Goal: Navigation & Orientation: Find specific page/section

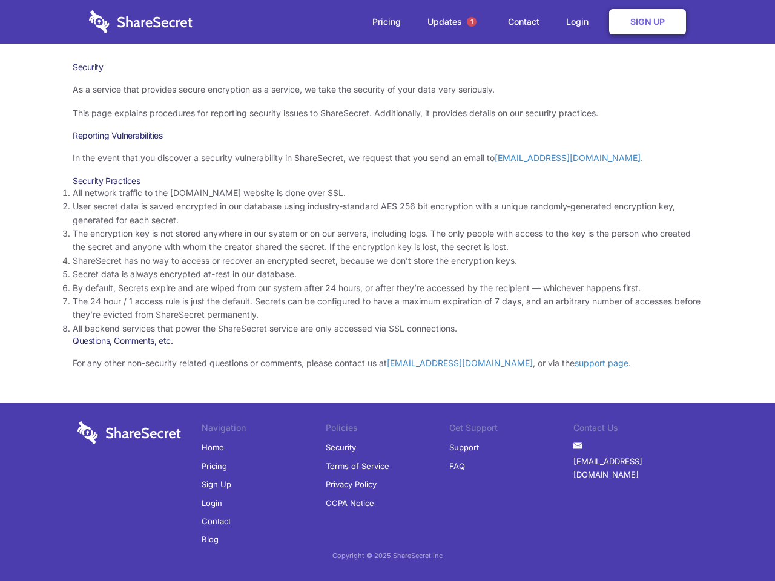
click at [387, 290] on li "By default, Secrets expire and are wiped from our system after 24 hours, or aft…" at bounding box center [387, 287] width 629 height 13
click at [471, 22] on span "1" at bounding box center [472, 22] width 10 height 10
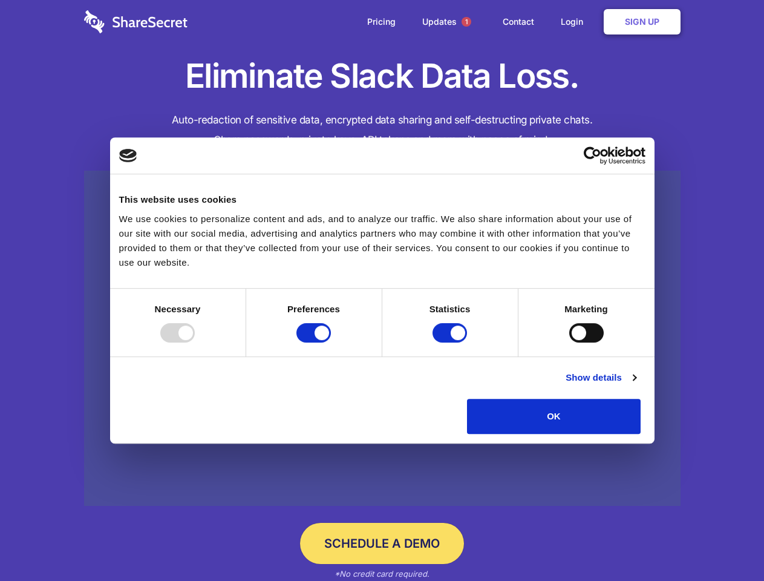
click at [195, 343] on div at bounding box center [177, 332] width 34 height 19
click at [331, 343] on input "Preferences" at bounding box center [314, 332] width 34 height 19
checkbox input "false"
click at [451, 343] on input "Statistics" at bounding box center [450, 332] width 34 height 19
checkbox input "false"
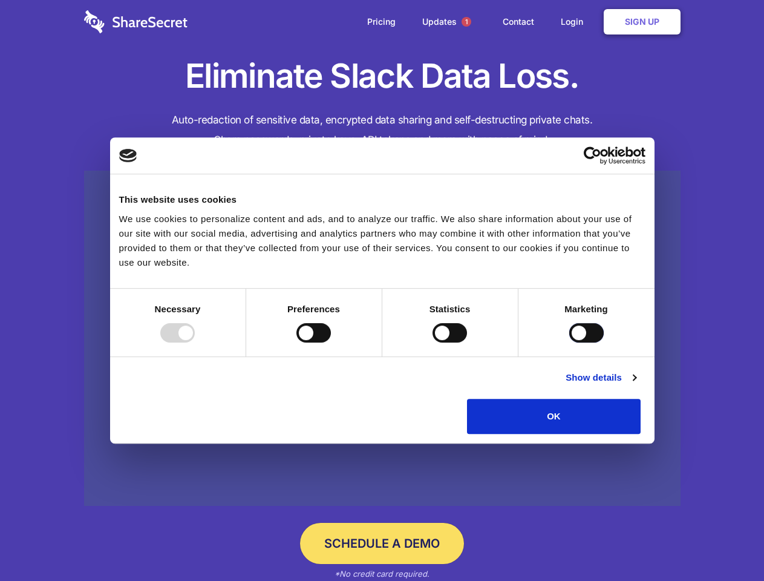
click at [569, 343] on input "Marketing" at bounding box center [586, 332] width 34 height 19
checkbox input "true"
click at [636, 385] on link "Show details" at bounding box center [601, 377] width 70 height 15
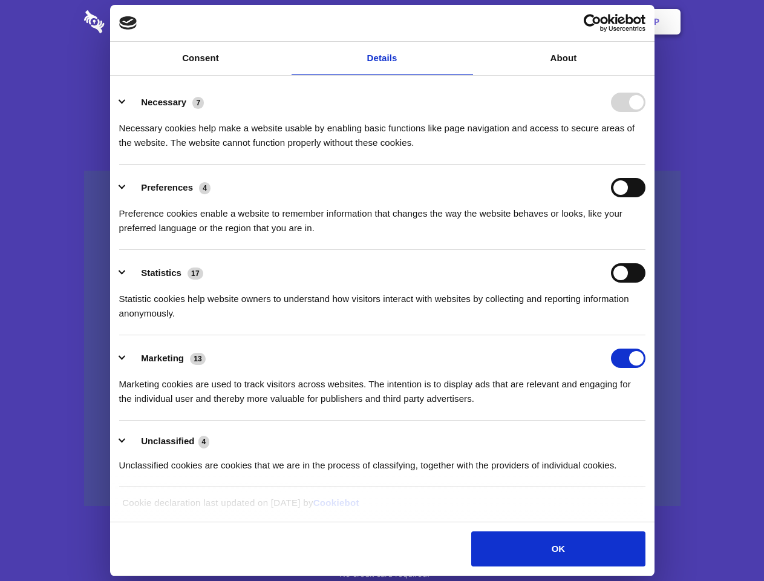
click at [646, 150] on div "Necessary 7 Necessary cookies help make a website usable by enabling basic func…" at bounding box center [382, 121] width 526 height 57
click at [466, 22] on span "1" at bounding box center [467, 22] width 10 height 10
